Goal: Information Seeking & Learning: Learn about a topic

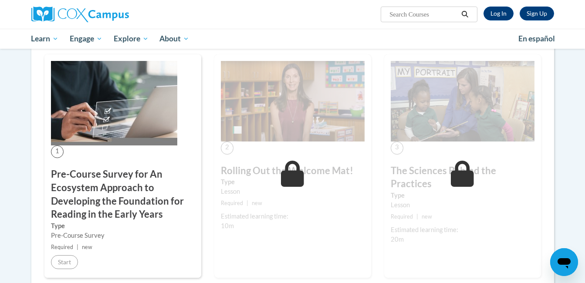
scroll to position [169, 0]
click at [495, 10] on link "Log In" at bounding box center [499, 14] width 30 height 14
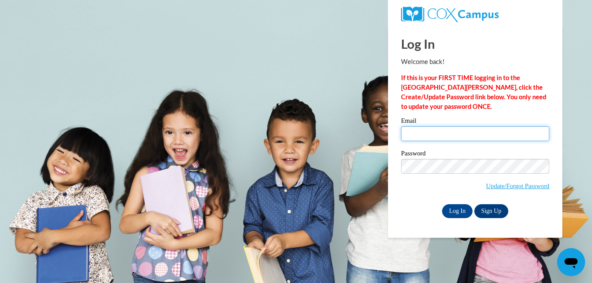
click at [470, 131] on input "Email" at bounding box center [475, 133] width 148 height 15
type input "[EMAIL_ADDRESS][DOMAIN_NAME]"
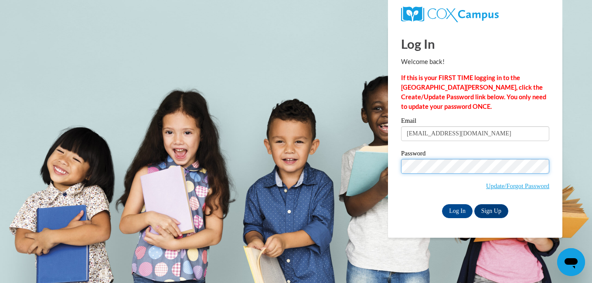
click at [442, 204] on input "Log In" at bounding box center [457, 211] width 31 height 14
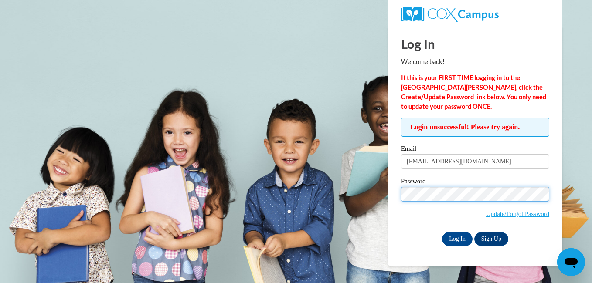
click at [442, 232] on input "Log In" at bounding box center [457, 239] width 31 height 14
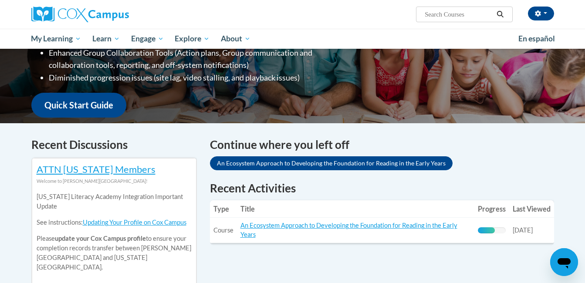
scroll to position [193, 0]
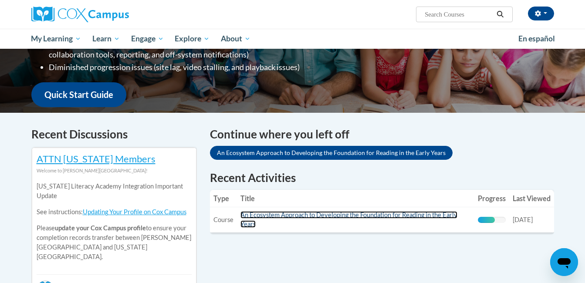
click at [412, 217] on link "An Ecosystem Approach to Developing the Foundation for Reading in the Early Yea…" at bounding box center [349, 219] width 217 height 17
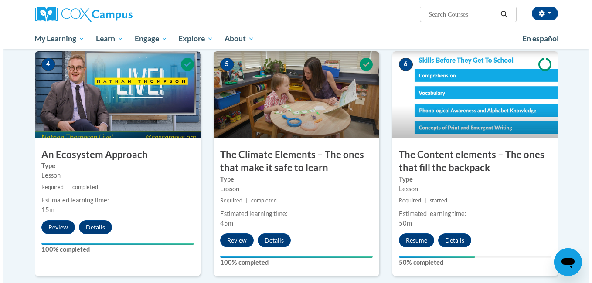
scroll to position [437, 0]
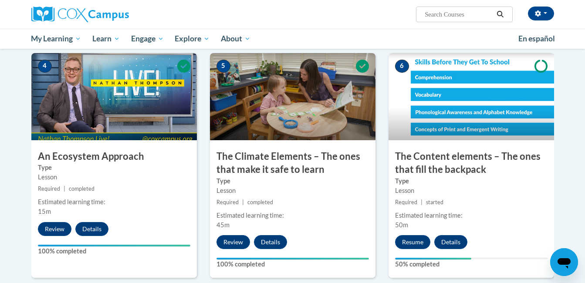
click at [410, 234] on div "6 The Content elements – The ones that fill the backpack Type Lesson Required |…" at bounding box center [472, 165] width 166 height 225
click at [409, 245] on button "Resume" at bounding box center [412, 242] width 35 height 14
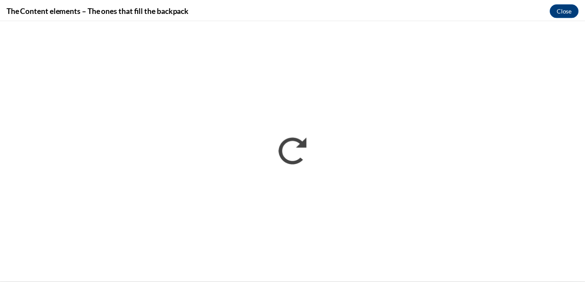
scroll to position [0, 0]
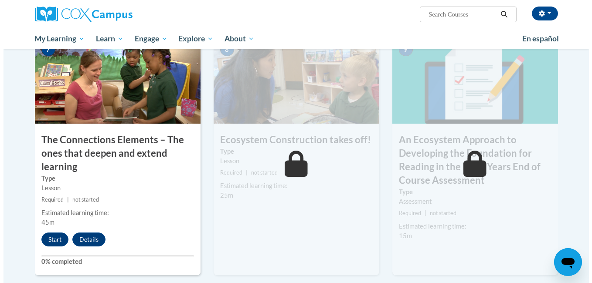
scroll to position [694, 0]
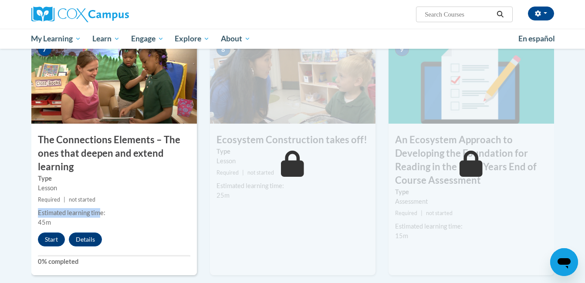
drag, startPoint x: 111, startPoint y: 203, endPoint x: 101, endPoint y: 210, distance: 11.6
click at [101, 210] on div "7 The Connections Elements – The ones that deepen and extend learning Type Less…" at bounding box center [114, 156] width 166 height 239
drag, startPoint x: 101, startPoint y: 210, endPoint x: 38, endPoint y: 242, distance: 70.5
click at [38, 242] on button "Start" at bounding box center [51, 240] width 27 height 14
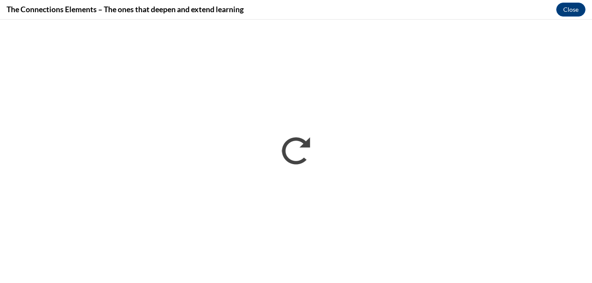
scroll to position [0, 0]
